Goal: Task Accomplishment & Management: Use online tool/utility

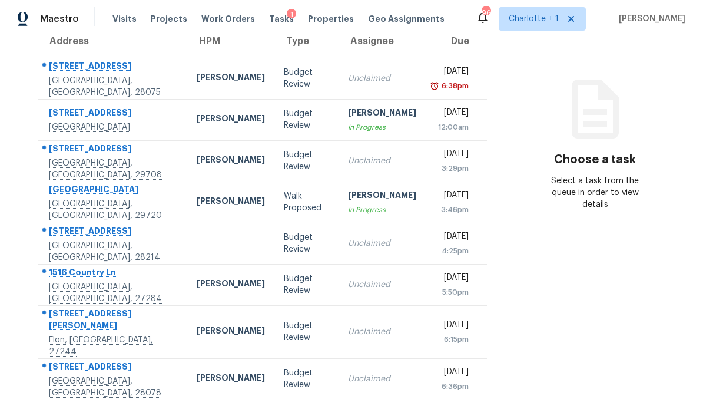
scroll to position [111, 0]
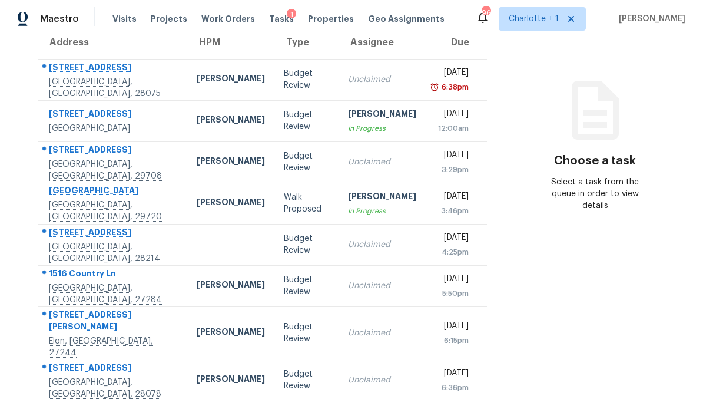
click at [197, 207] on div "[PERSON_NAME]" at bounding box center [231, 203] width 68 height 15
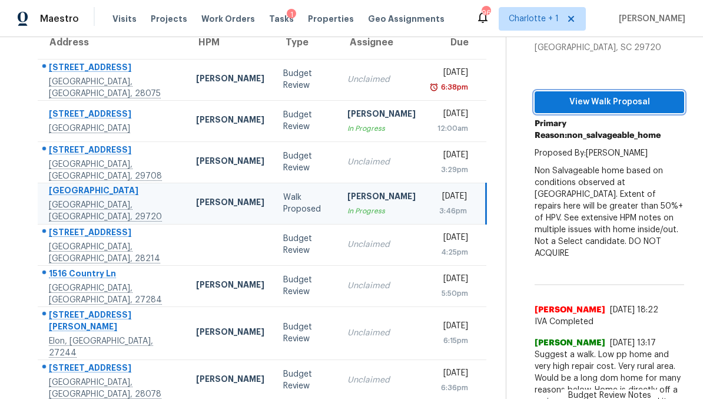
click at [618, 102] on span "View Walk Proposal" at bounding box center [609, 102] width 131 height 15
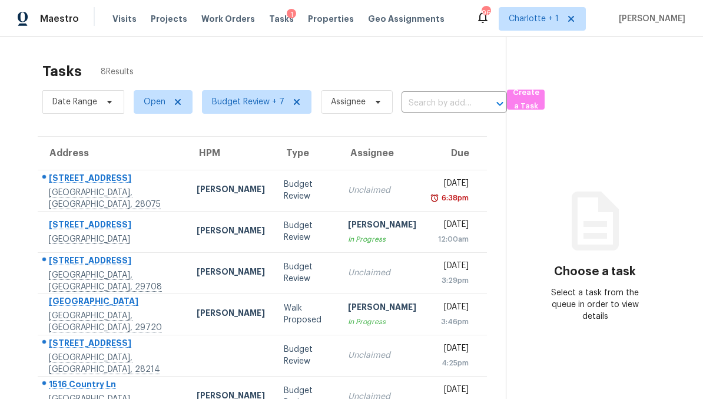
click at [187, 309] on td "[PERSON_NAME]" at bounding box center [230, 313] width 87 height 41
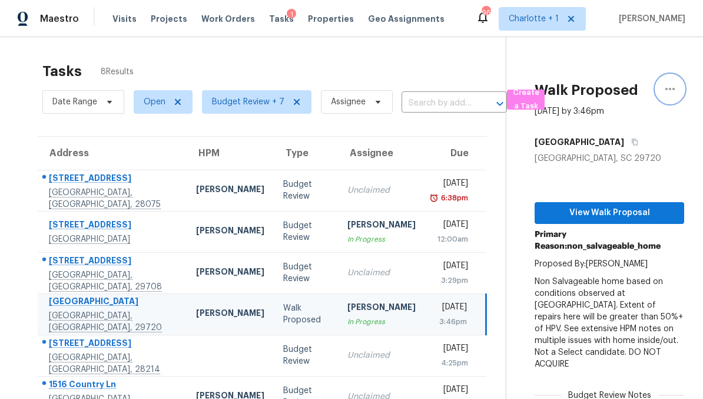
click at [677, 91] on button "button" at bounding box center [670, 89] width 28 height 28
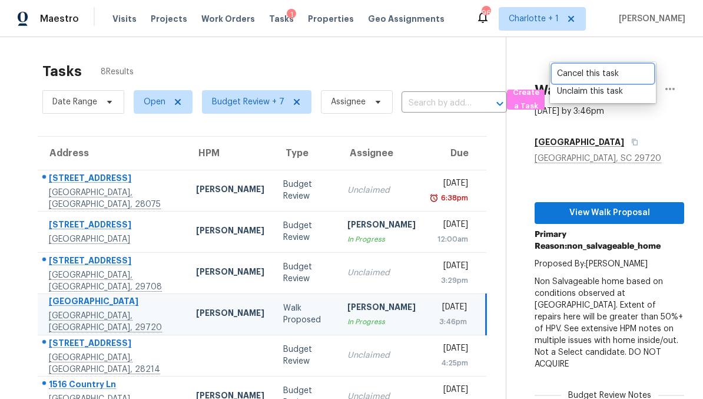
click at [605, 75] on div "Cancel this task" at bounding box center [603, 74] width 92 height 12
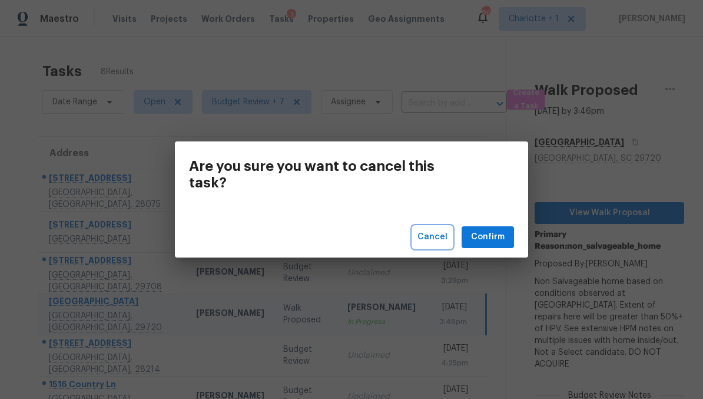
click at [435, 240] on span "Cancel" at bounding box center [432, 237] width 30 height 15
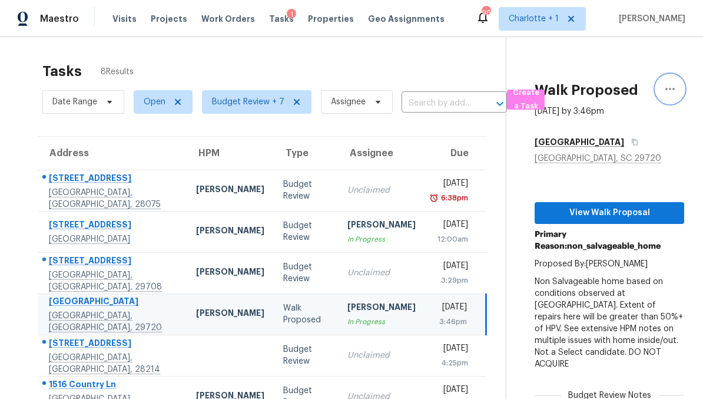
click at [674, 91] on icon "button" at bounding box center [670, 89] width 14 height 14
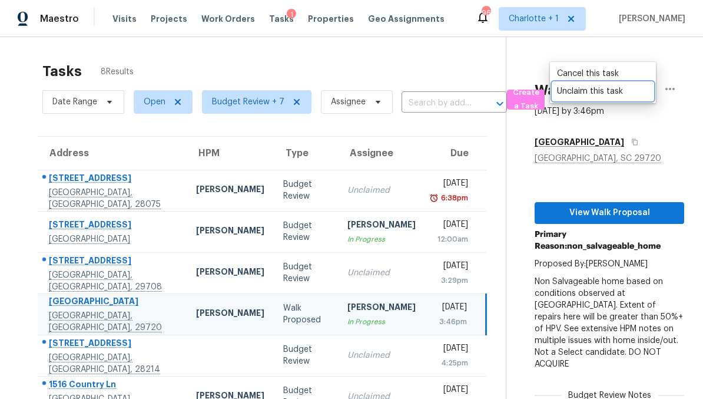
click at [597, 99] on link "Unclaim this task" at bounding box center [603, 91] width 100 height 18
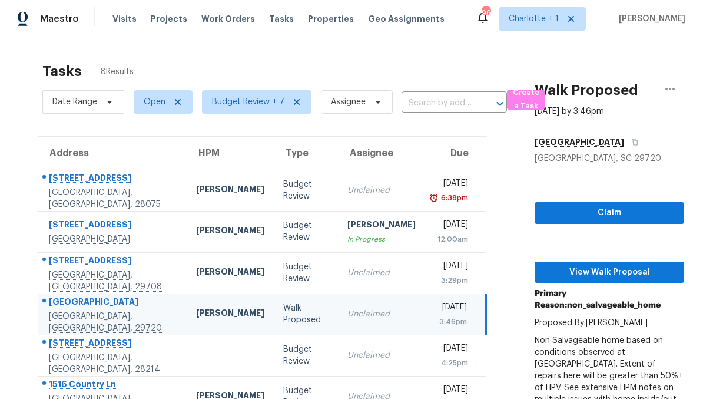
click at [161, 21] on span "Projects" at bounding box center [169, 19] width 37 height 12
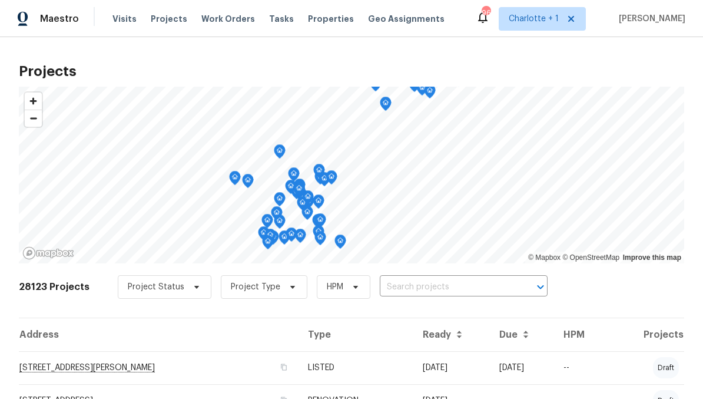
click at [484, 290] on input "text" at bounding box center [447, 287] width 135 height 18
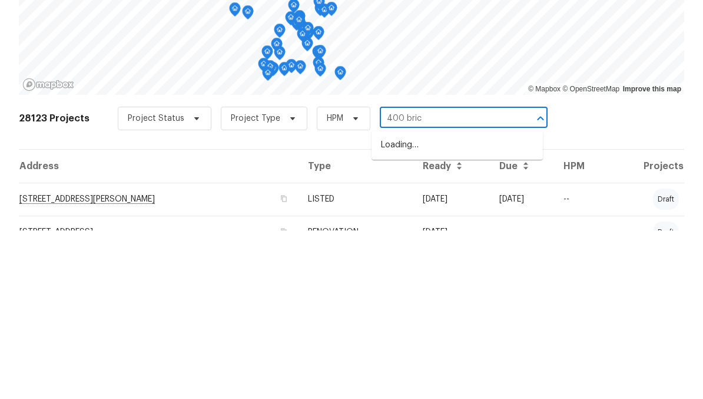
type input "400 brick"
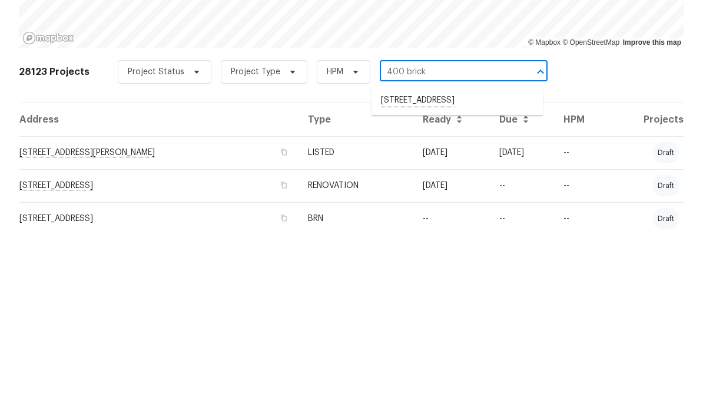
scroll to position [47, 0]
click at [471, 257] on li "[STREET_ADDRESS]" at bounding box center [457, 267] width 171 height 20
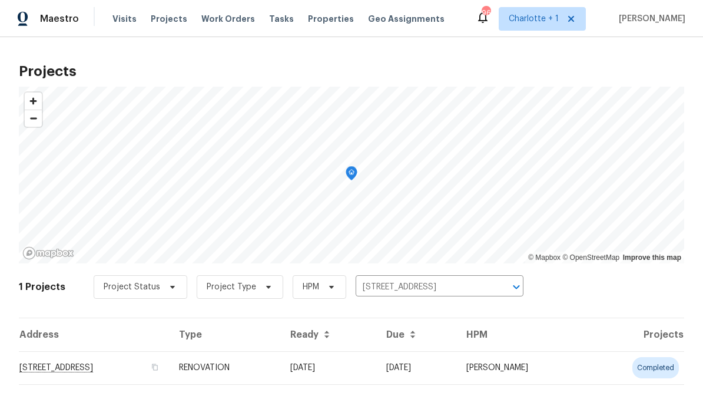
click at [170, 364] on td "[STREET_ADDRESS]" at bounding box center [94, 367] width 151 height 33
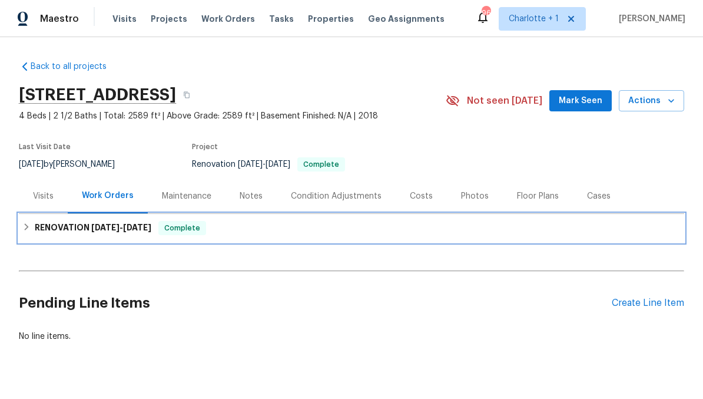
click at [72, 228] on h6 "RENOVATION [DATE] - [DATE]" at bounding box center [93, 228] width 117 height 14
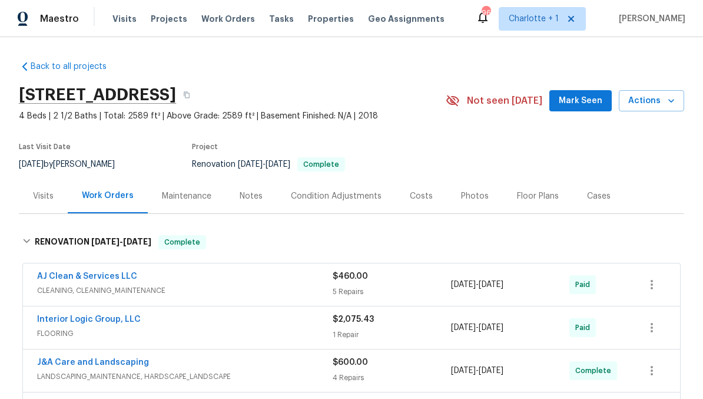
click at [220, 282] on div "AJ Clean & Services LLC" at bounding box center [185, 277] width 296 height 14
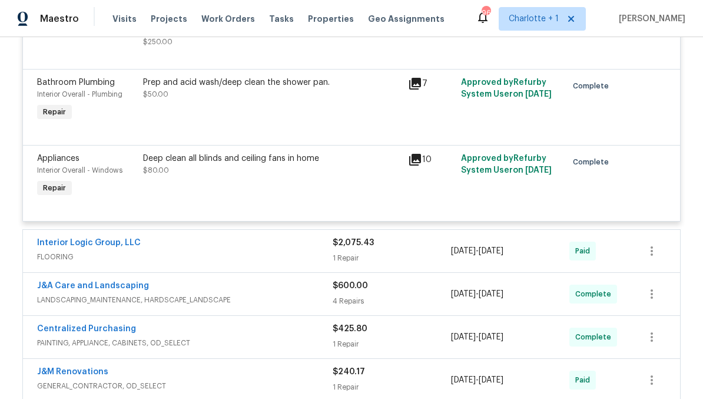
click at [205, 241] on div "Interior Logic Group, LLC" at bounding box center [185, 244] width 296 height 14
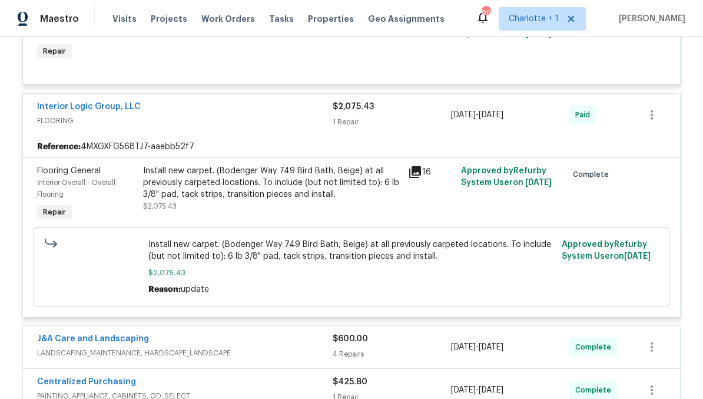
scroll to position [947, 0]
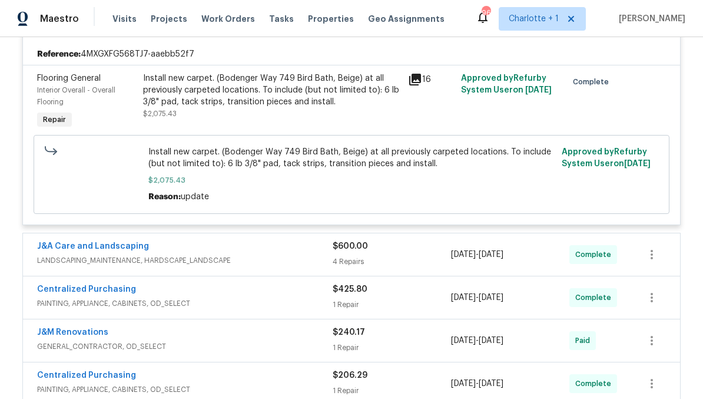
click at [242, 254] on span "LANDSCAPING_MAINTENANCE, HARDSCAPE_LANDSCAPE" at bounding box center [185, 260] width 296 height 12
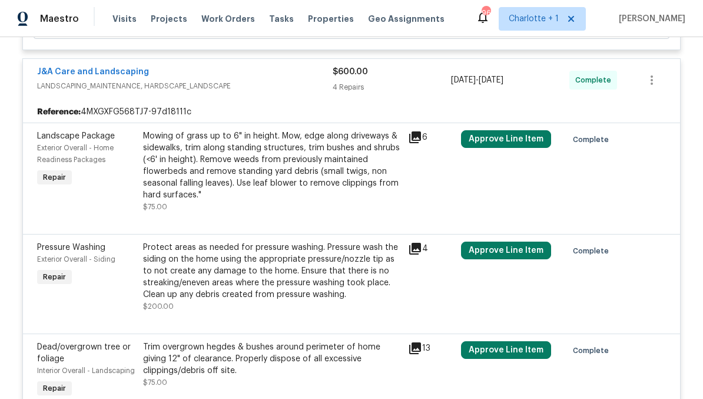
scroll to position [1114, 0]
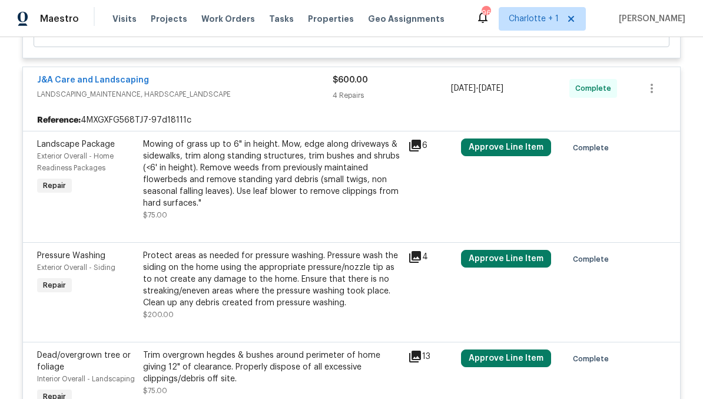
click at [522, 138] on button "Approve Line Item" at bounding box center [506, 147] width 90 height 18
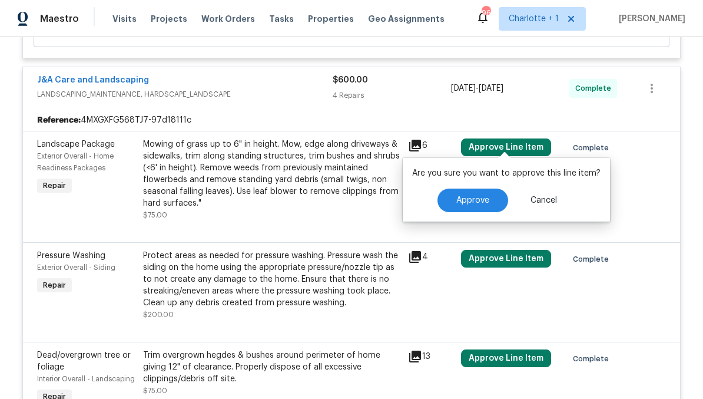
click at [482, 204] on span "Approve" at bounding box center [472, 200] width 33 height 9
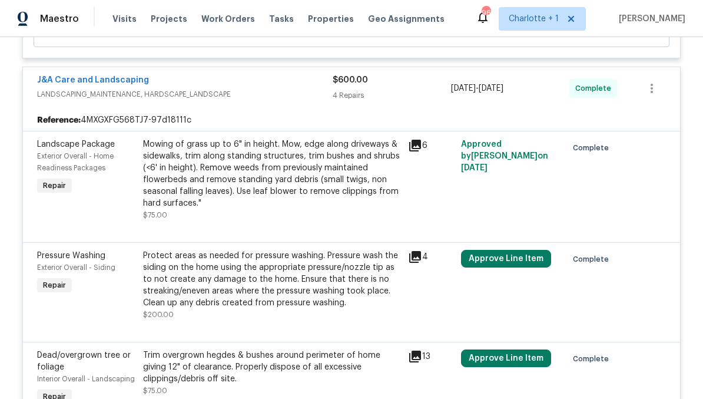
click at [524, 258] on button "Approve Line Item" at bounding box center [506, 259] width 90 height 18
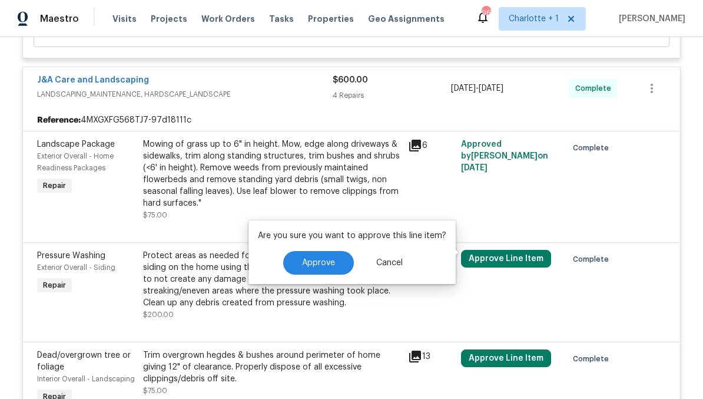
click at [350, 262] on button "Approve" at bounding box center [318, 263] width 71 height 24
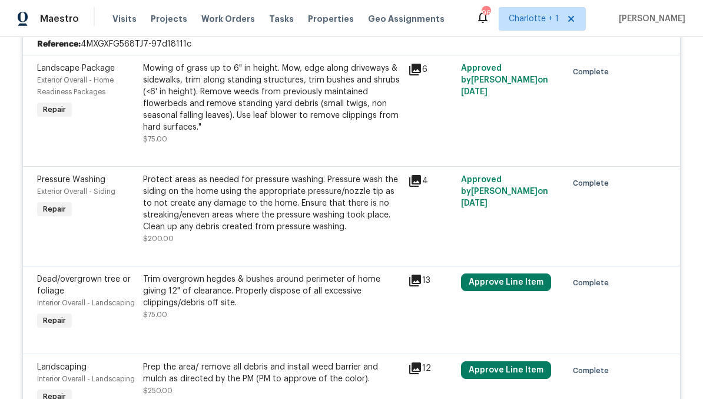
scroll to position [1197, 0]
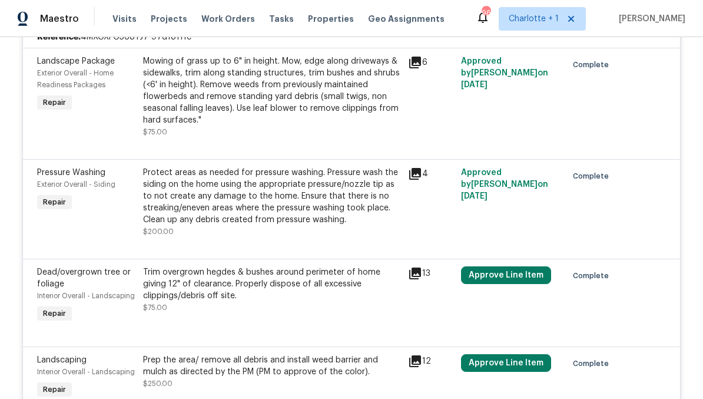
click at [525, 270] on button "Approve Line Item" at bounding box center [506, 275] width 90 height 18
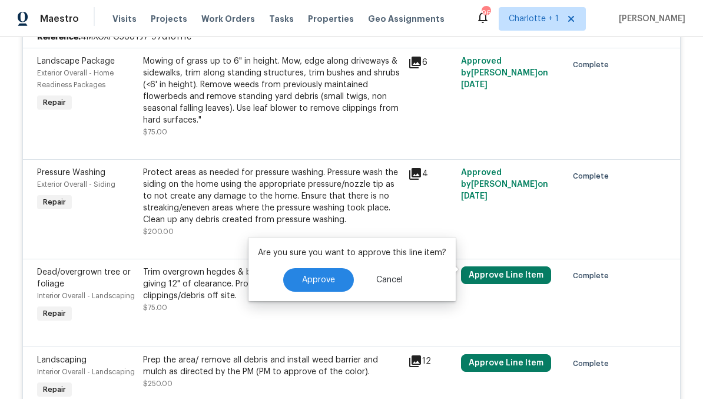
click at [344, 279] on button "Approve" at bounding box center [318, 280] width 71 height 24
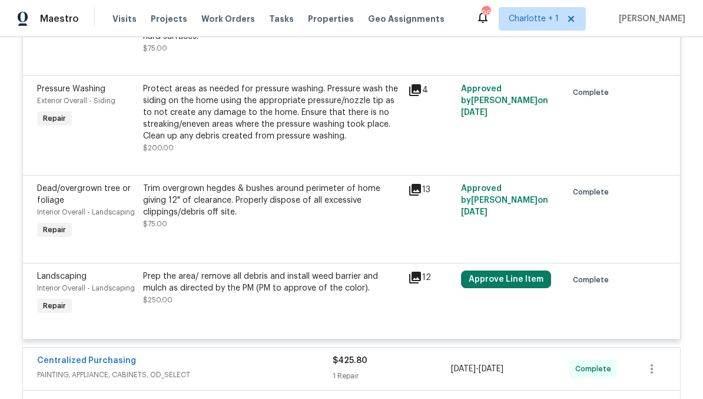
scroll to position [1281, 0]
click at [530, 270] on button "Approve Line Item" at bounding box center [506, 279] width 90 height 18
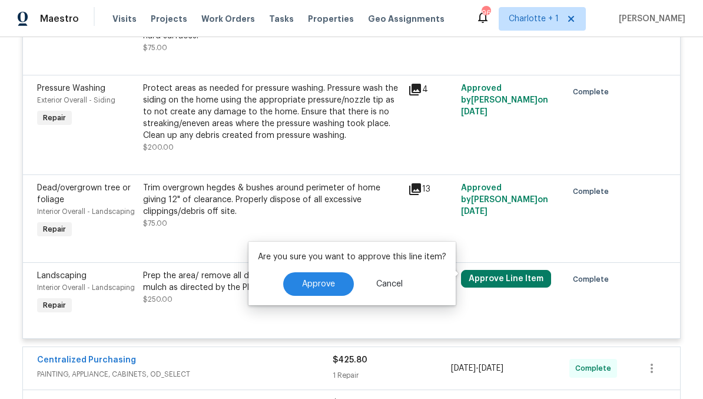
click at [340, 289] on button "Approve" at bounding box center [318, 284] width 71 height 24
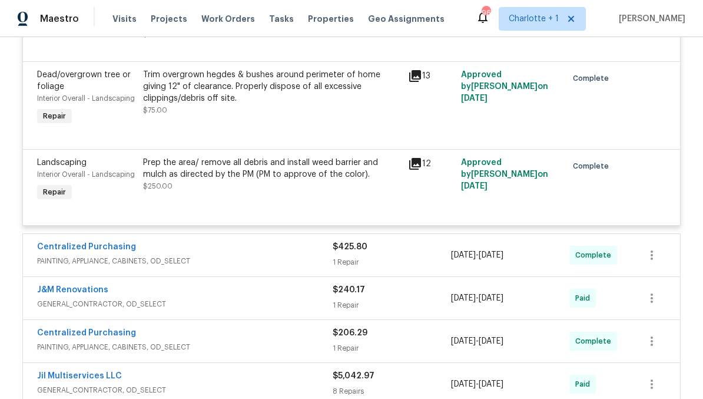
scroll to position [1399, 0]
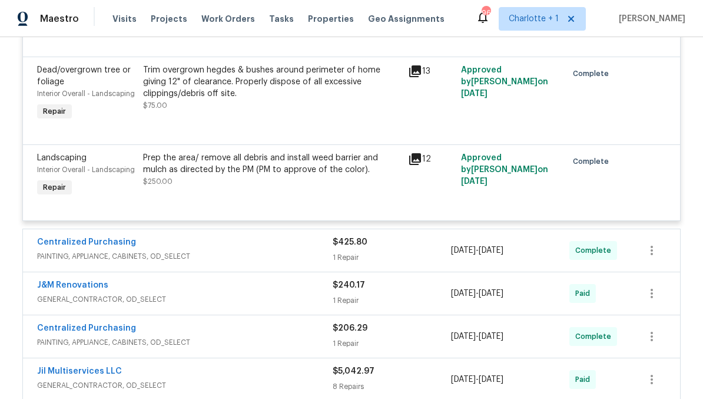
click at [234, 250] on span "PAINTING, APPLIANCE, CABINETS, OD_SELECT" at bounding box center [185, 256] width 296 height 12
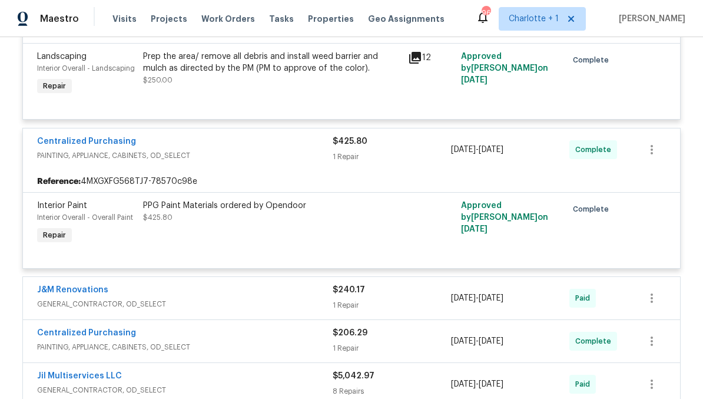
scroll to position [1509, 0]
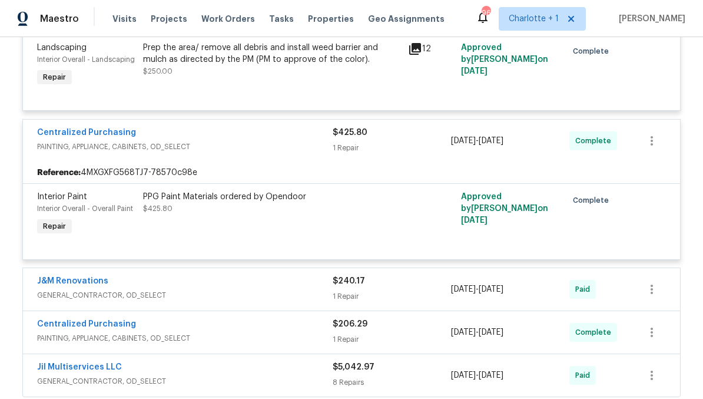
click at [231, 289] on span "GENERAL_CONTRACTOR, OD_SELECT" at bounding box center [185, 295] width 296 height 12
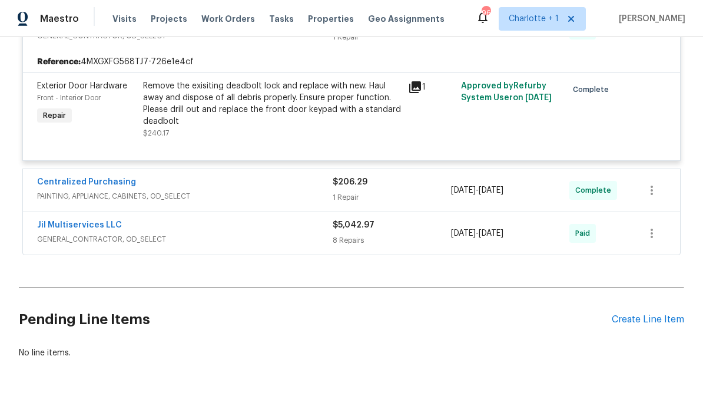
scroll to position [1771, 0]
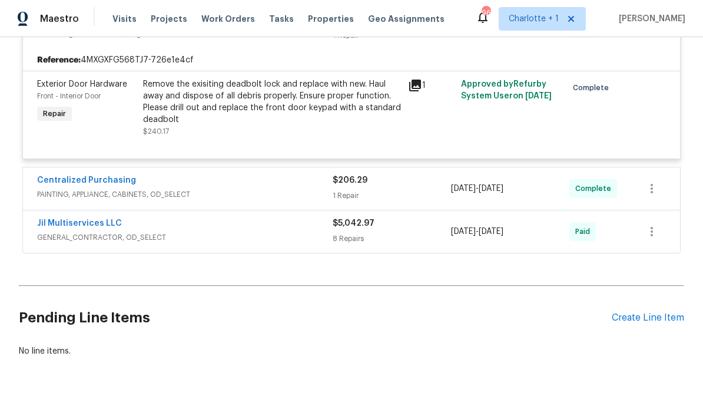
click at [258, 177] on div "Centralized Purchasing" at bounding box center [185, 181] width 296 height 14
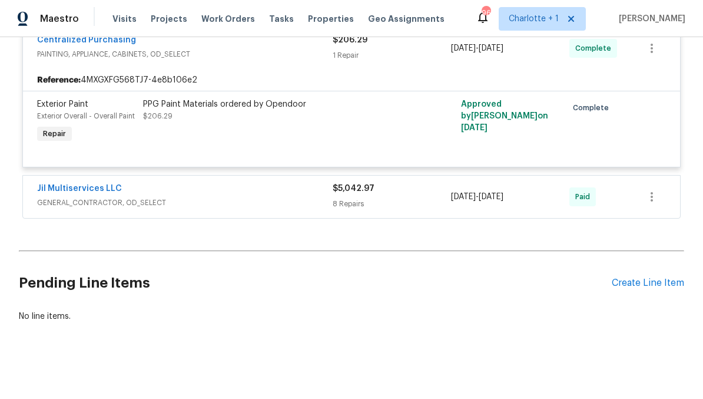
click at [265, 199] on span "GENERAL_CONTRACTOR, OD_SELECT" at bounding box center [185, 203] width 296 height 12
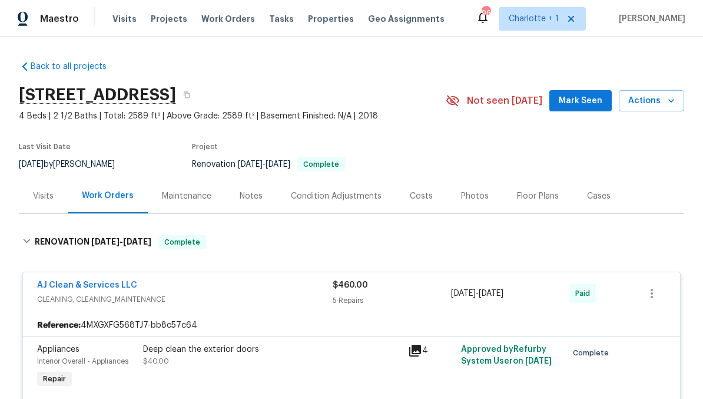
scroll to position [0, 0]
click at [410, 195] on div "Costs" at bounding box center [421, 196] width 23 height 12
